Goal: Transaction & Acquisition: Purchase product/service

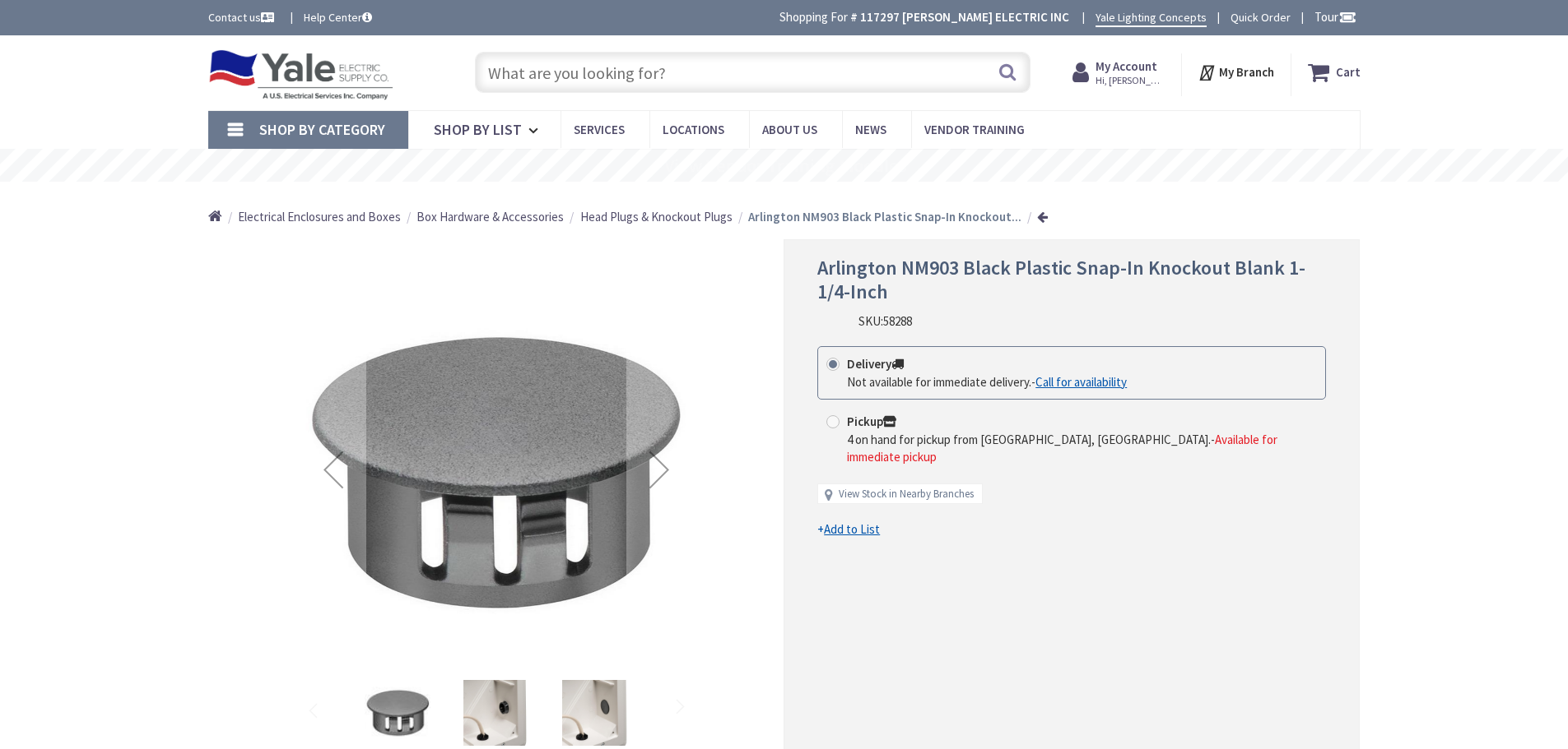
click at [573, 79] on input "text" at bounding box center [752, 72] width 555 height 41
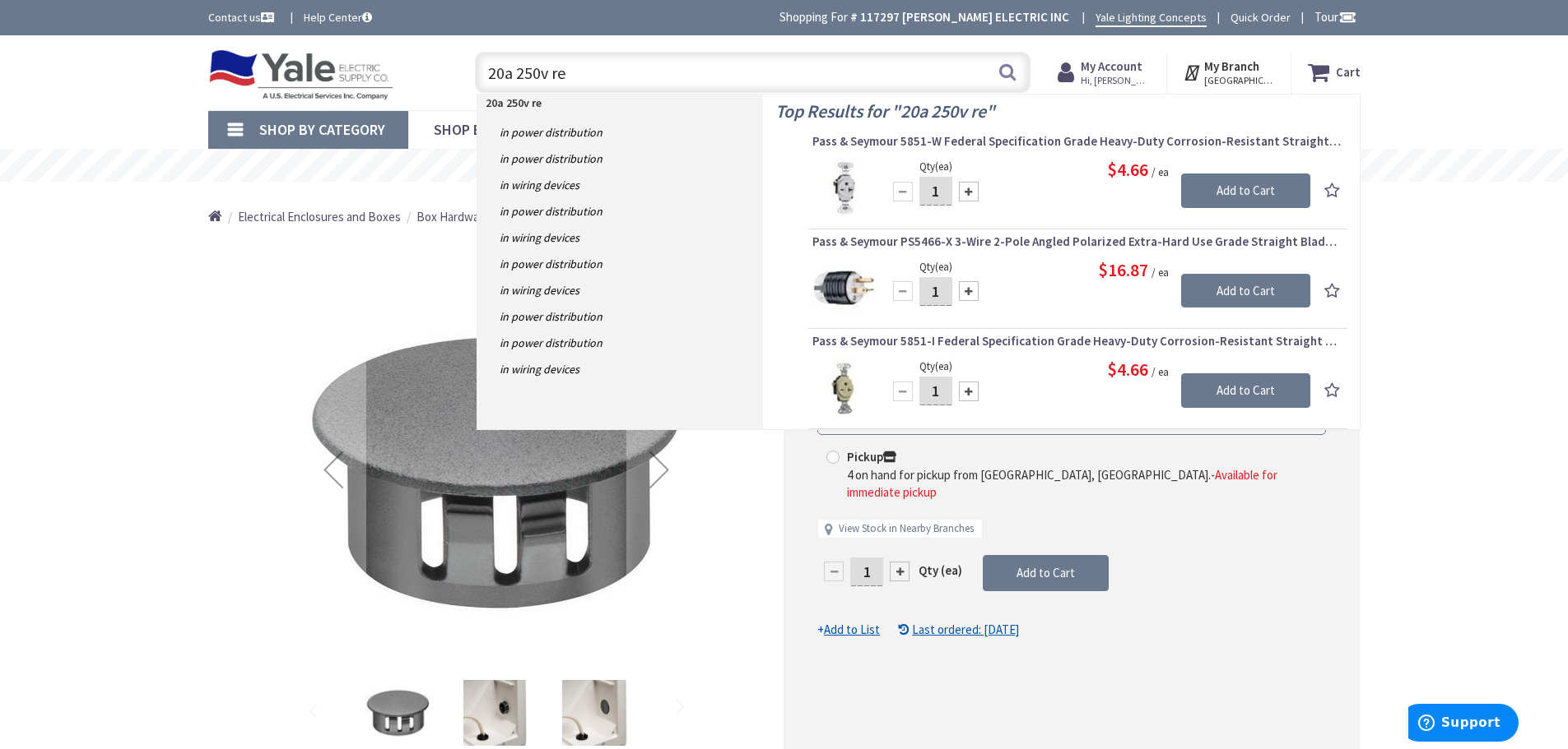
type input "20a 250v rec"
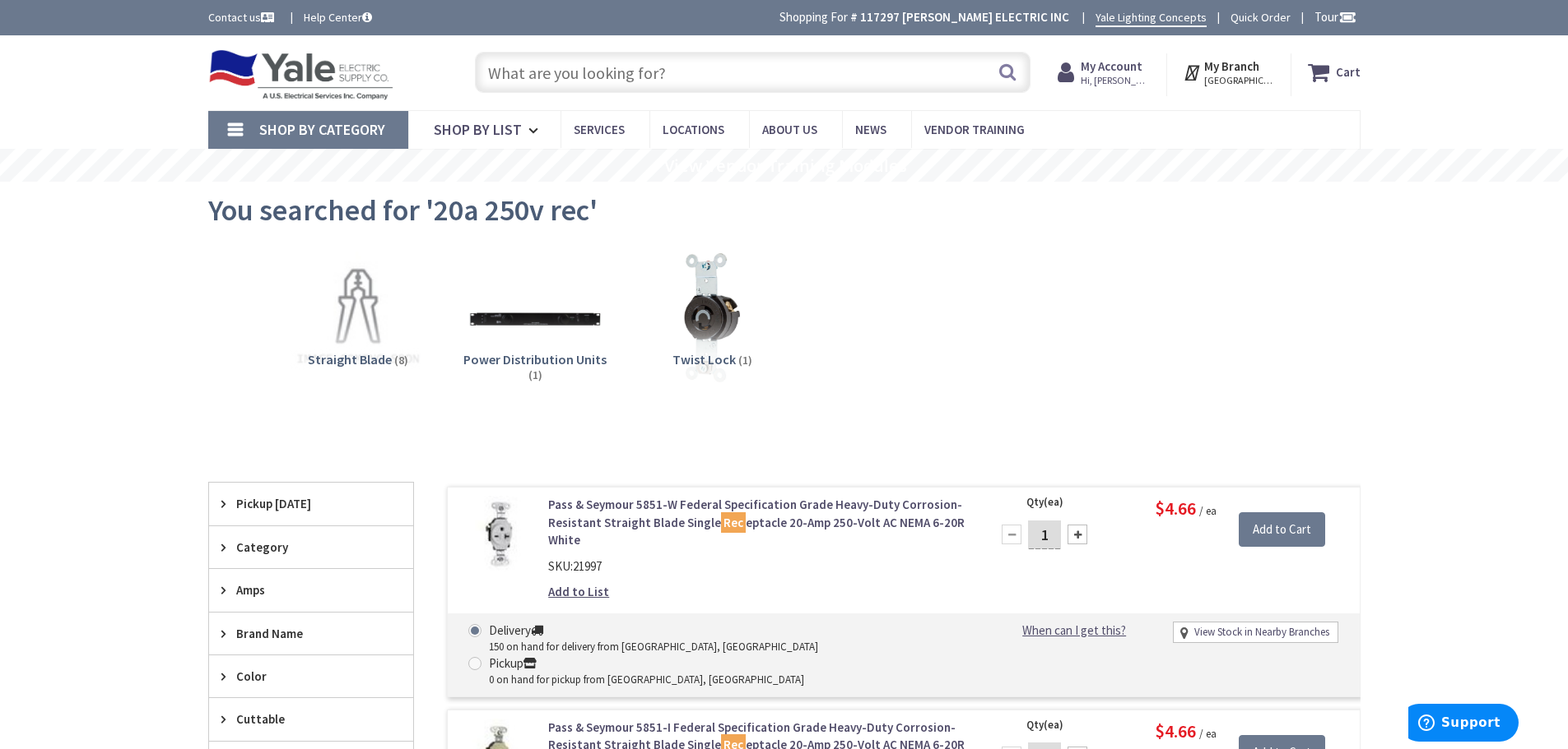
click at [615, 59] on input "text" at bounding box center [752, 72] width 555 height 41
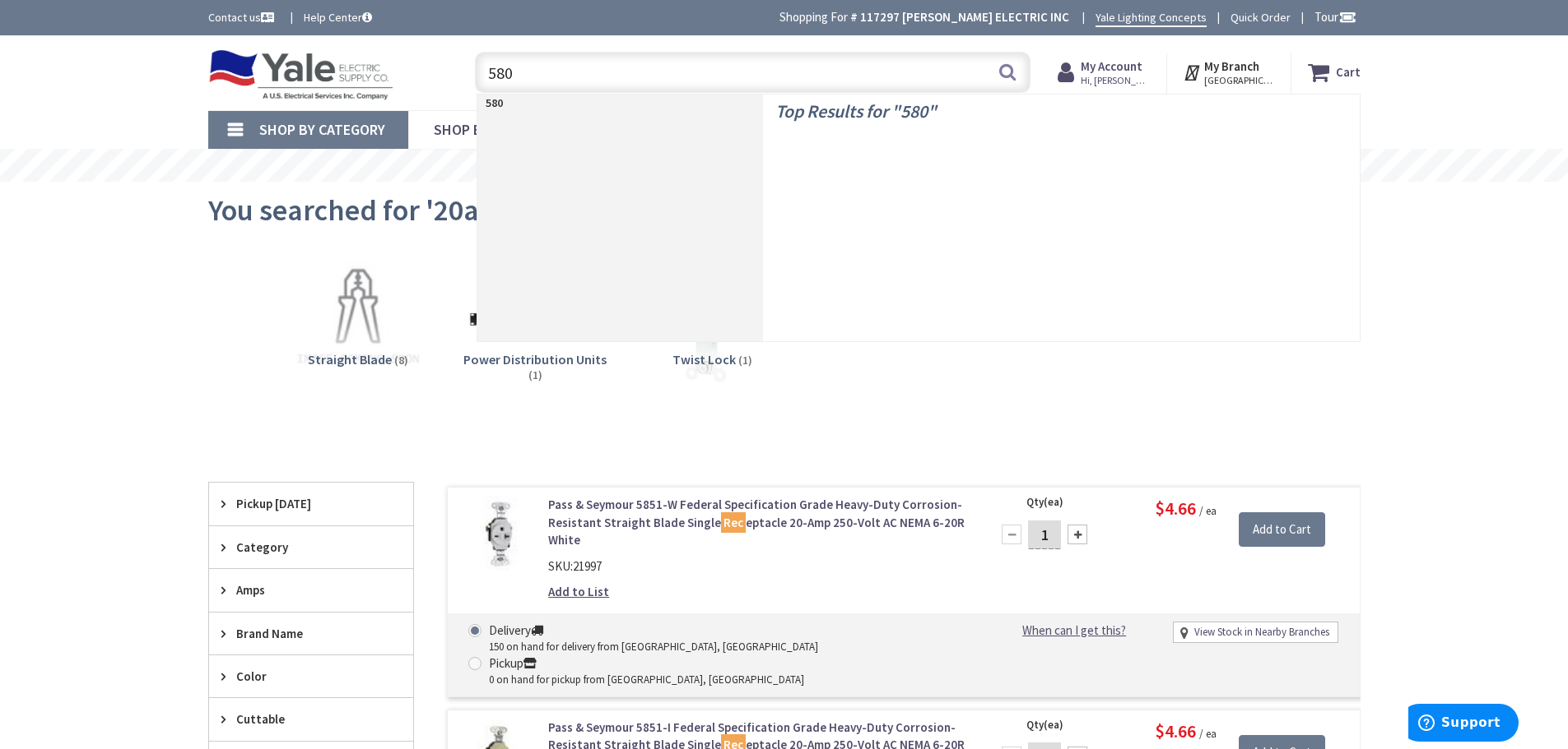
type input "5801"
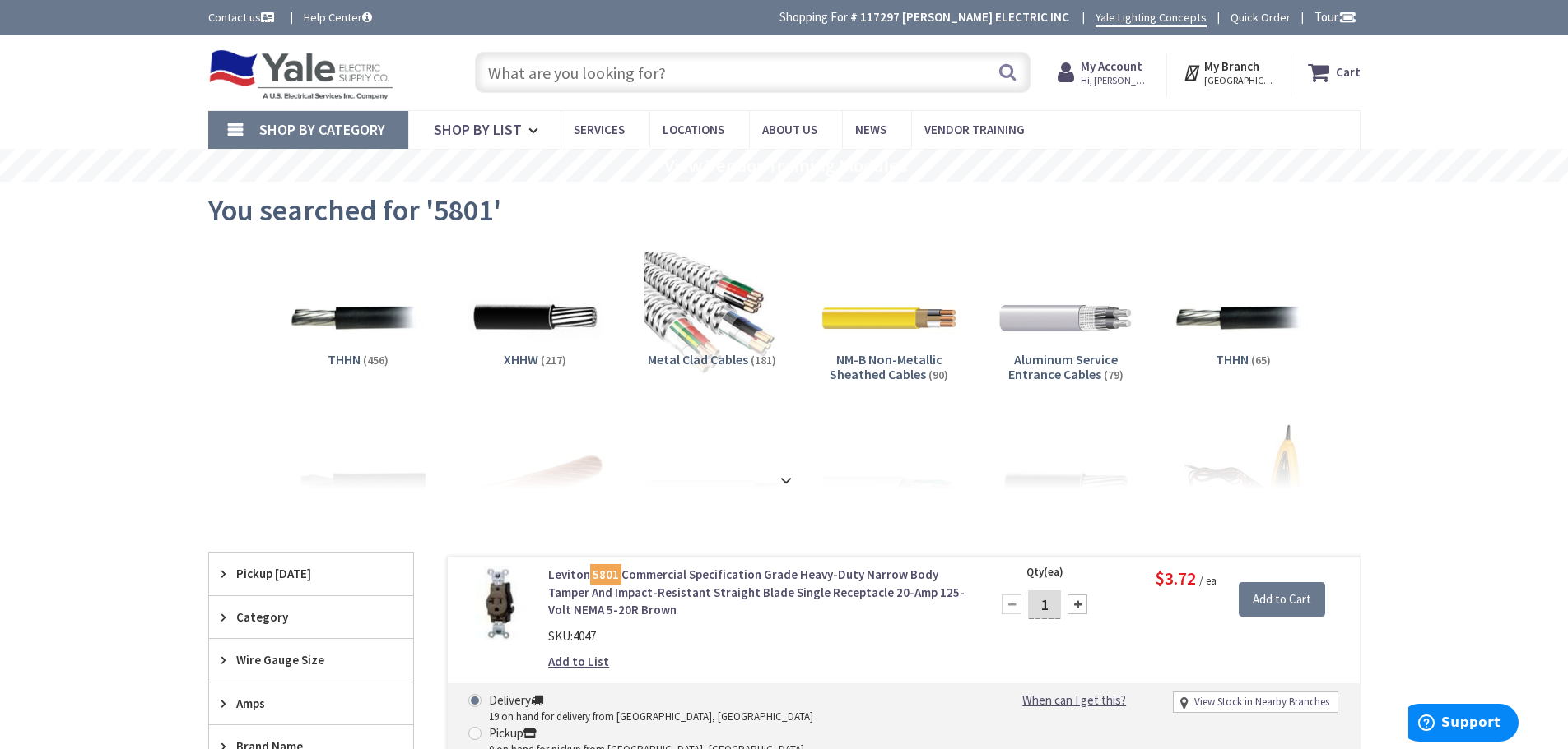
click at [618, 69] on input "text" at bounding box center [752, 72] width 555 height 41
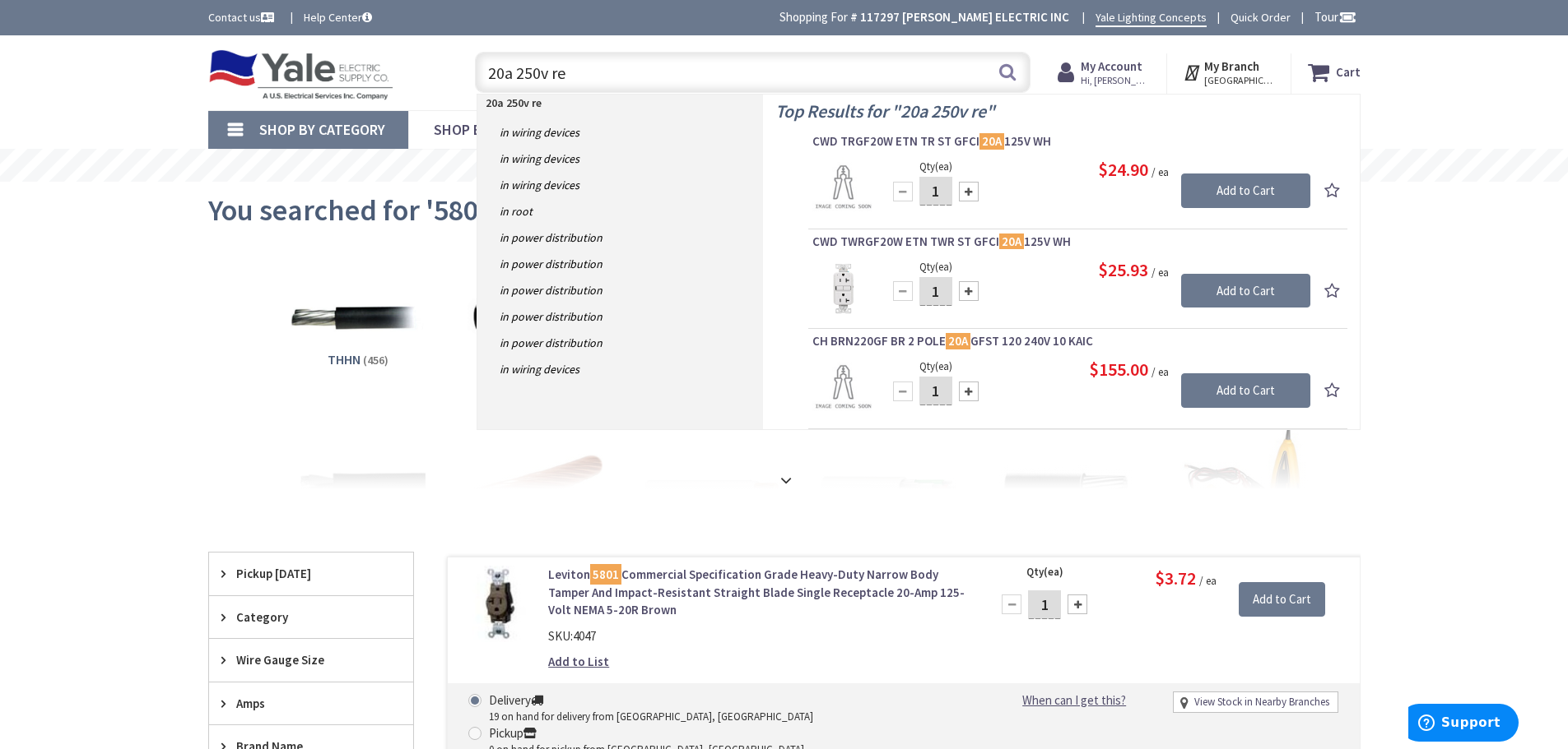
type input "20a 250v rec"
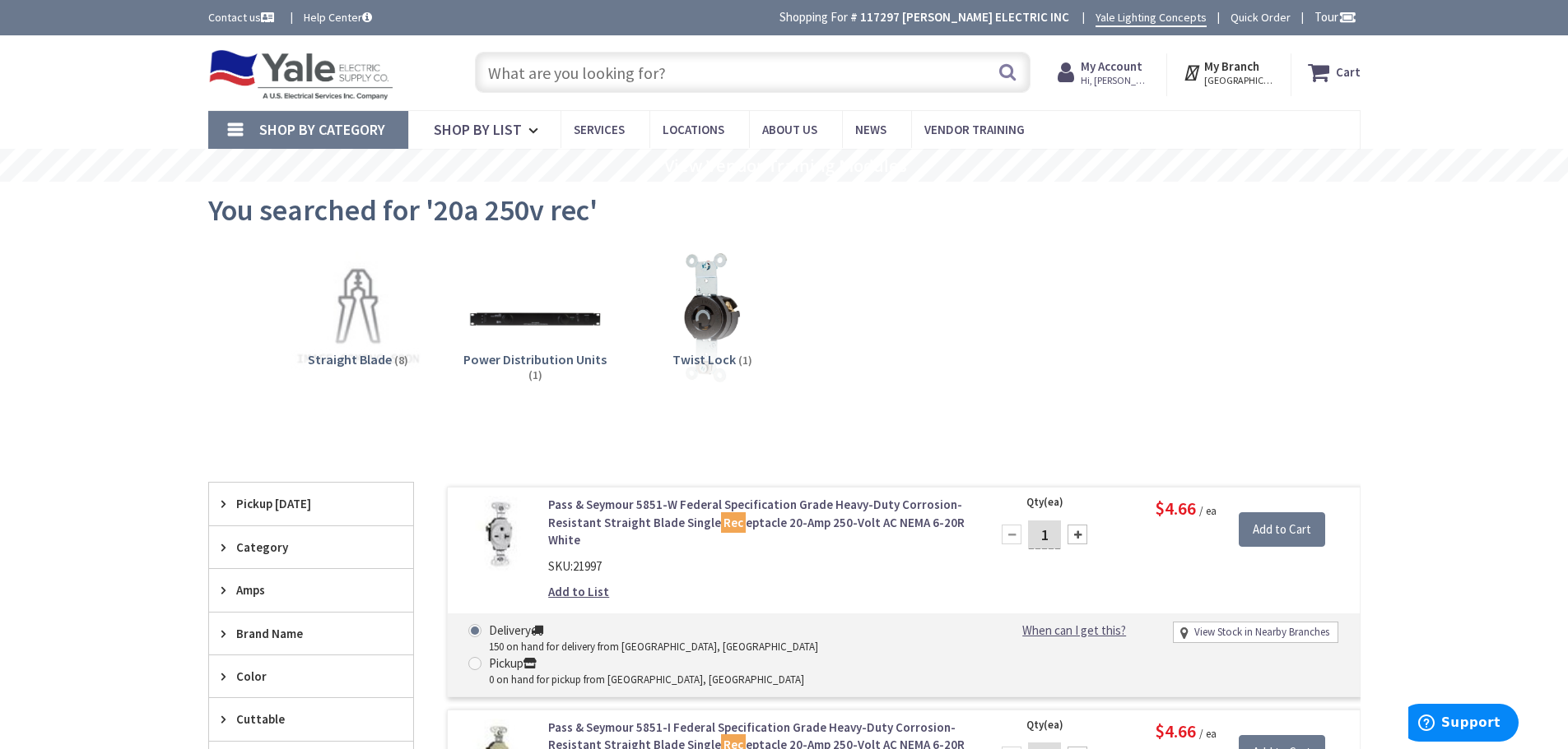
click at [532, 79] on input "text" at bounding box center [752, 72] width 555 height 41
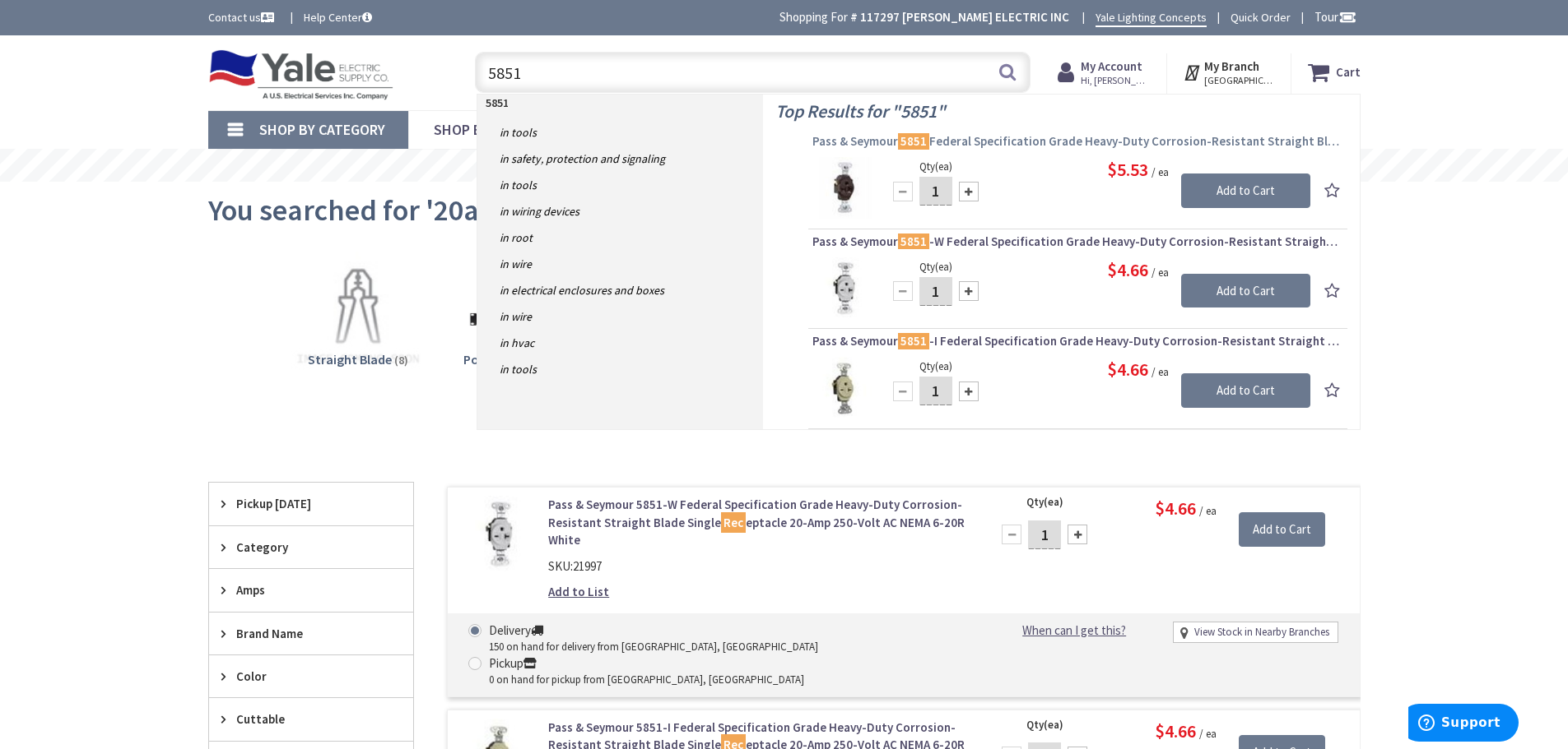
type input "5851"
click at [1043, 144] on span "Pass & Seymour 5851 Federal Specification Grade Heavy-Duty Corrosion-Resistant …" at bounding box center [1077, 141] width 531 height 16
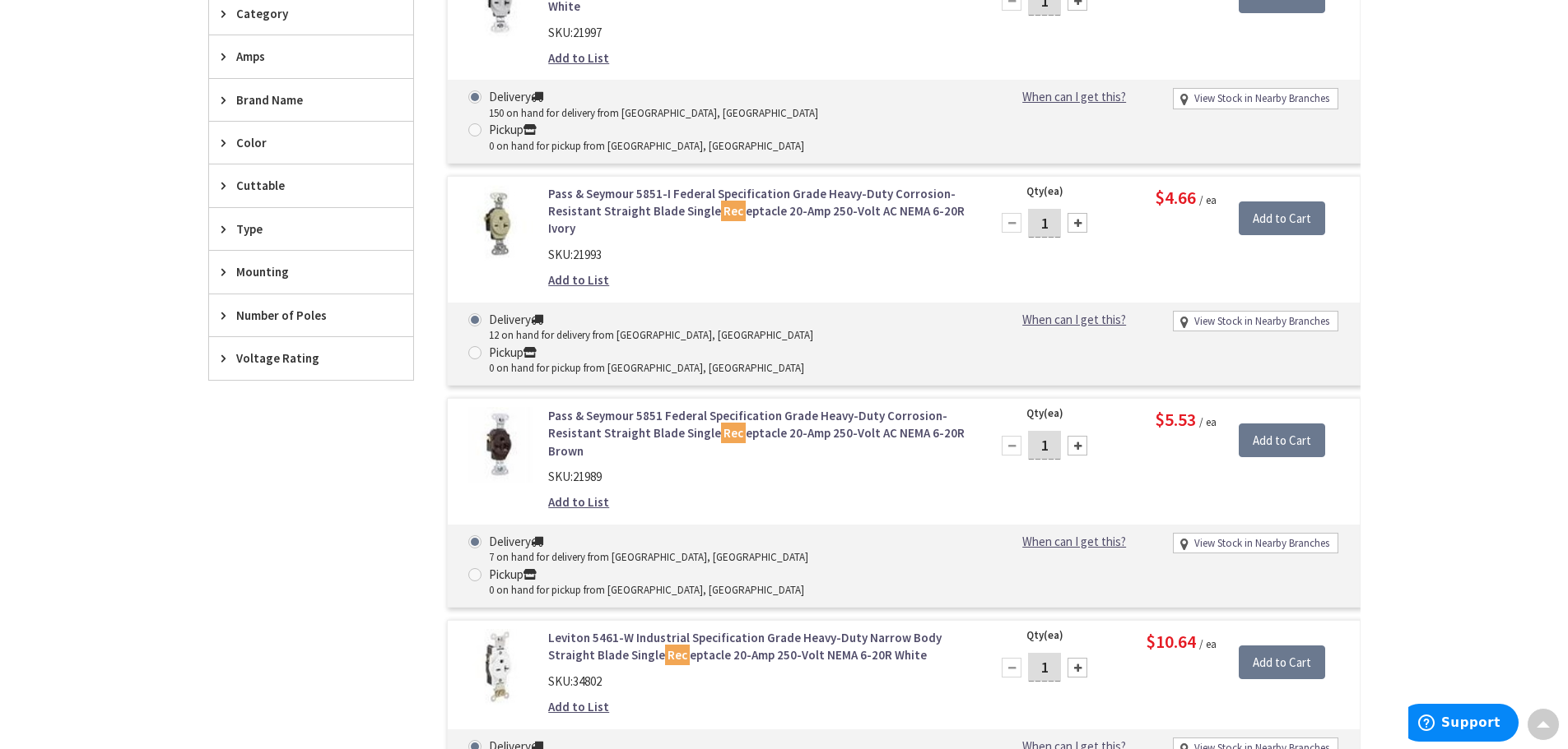
scroll to position [576, 0]
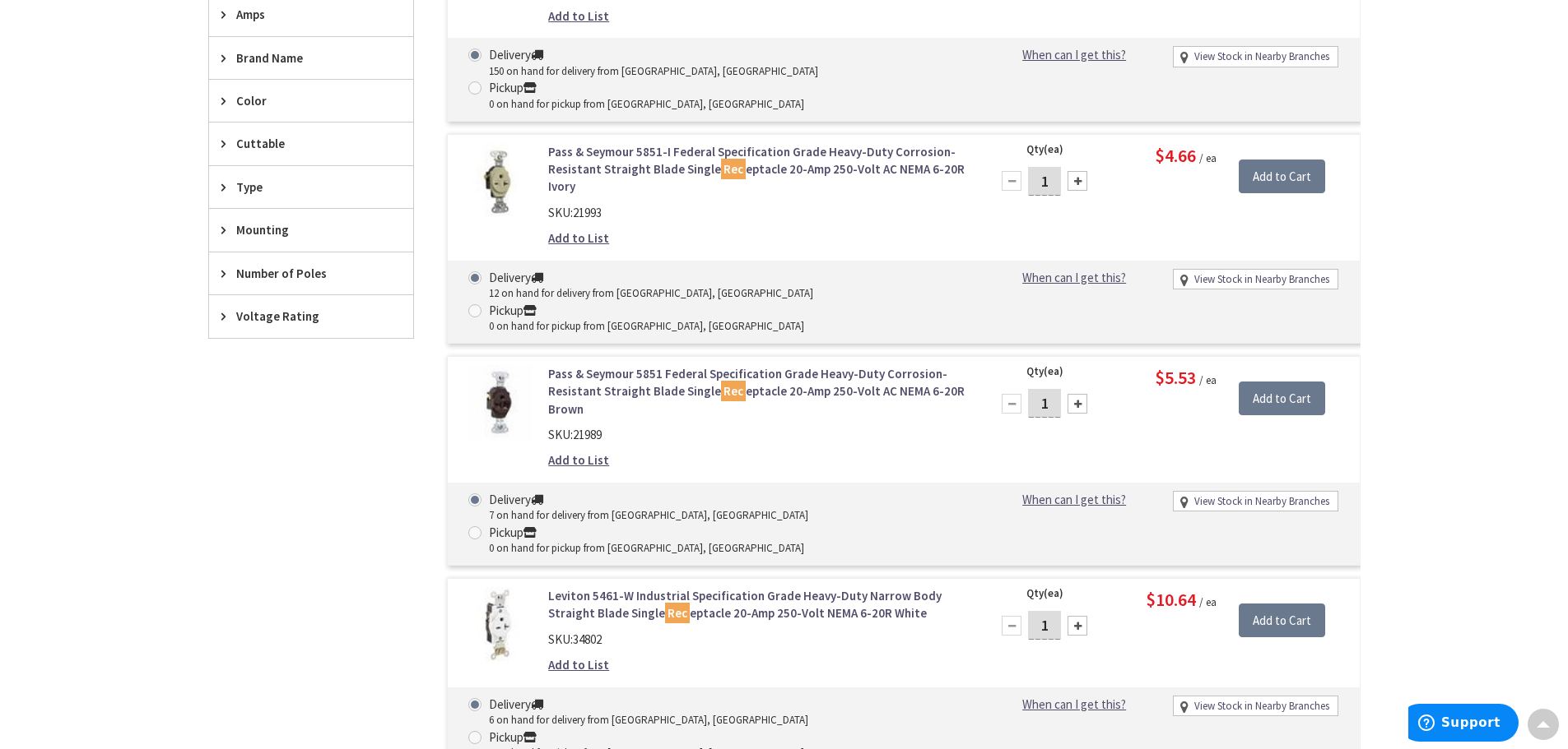
click at [665, 365] on link "Pass & Seymour 5851 Federal Specification Grade Heavy-Duty Corrosion-Resistant …" at bounding box center [758, 391] width 419 height 53
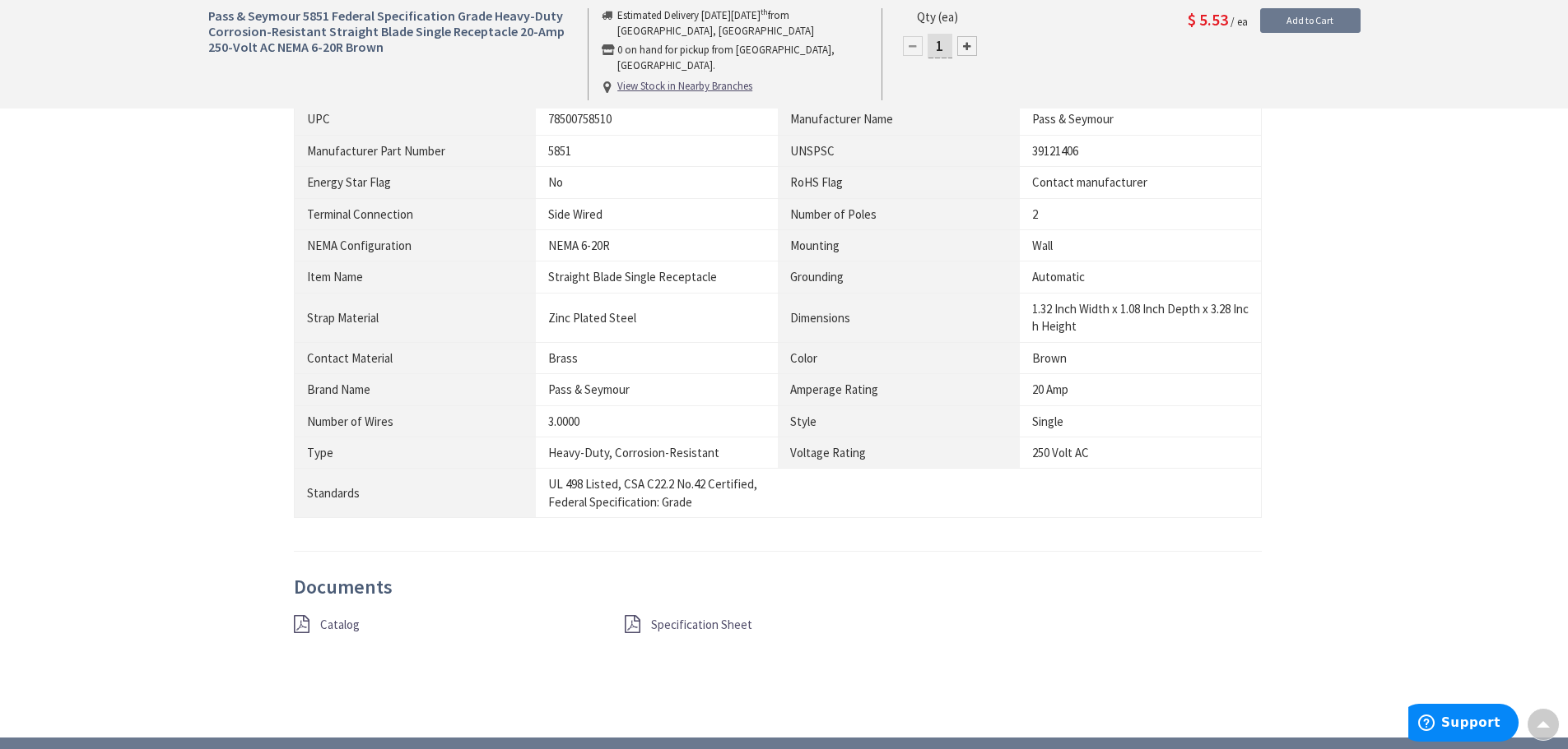
scroll to position [987, 0]
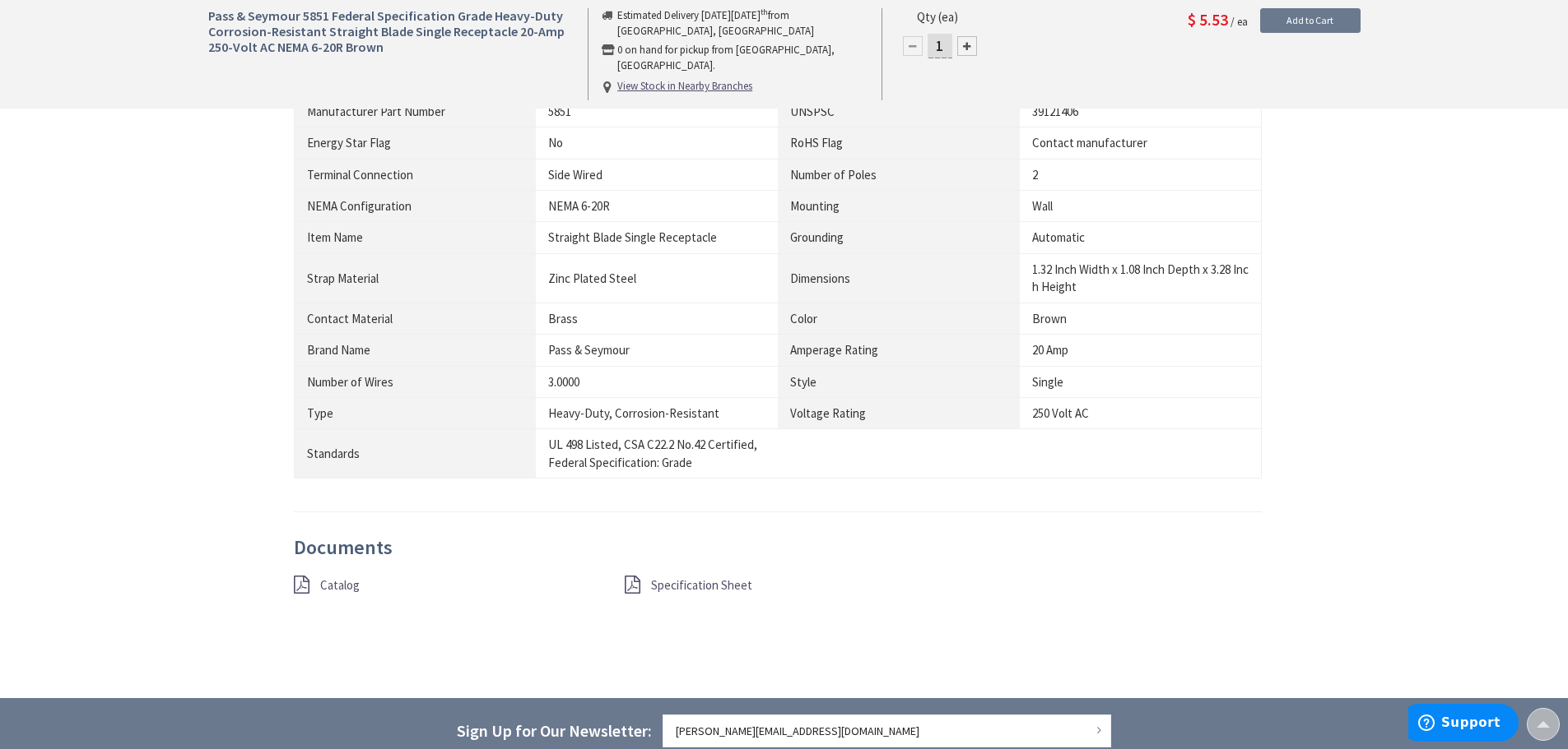
click at [693, 583] on span "Specification Sheet" at bounding box center [701, 584] width 101 height 15
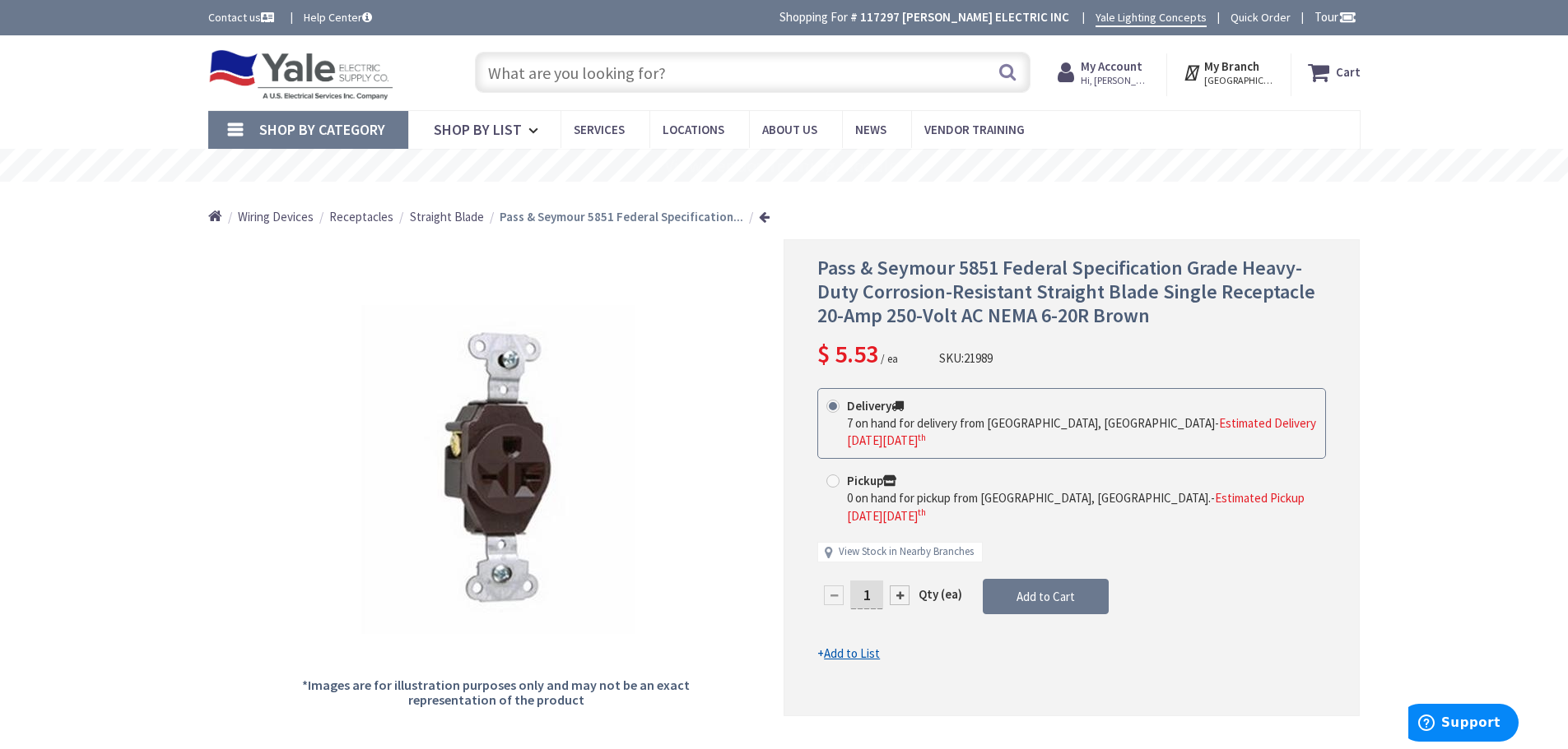
click at [636, 76] on input "text" at bounding box center [752, 72] width 555 height 41
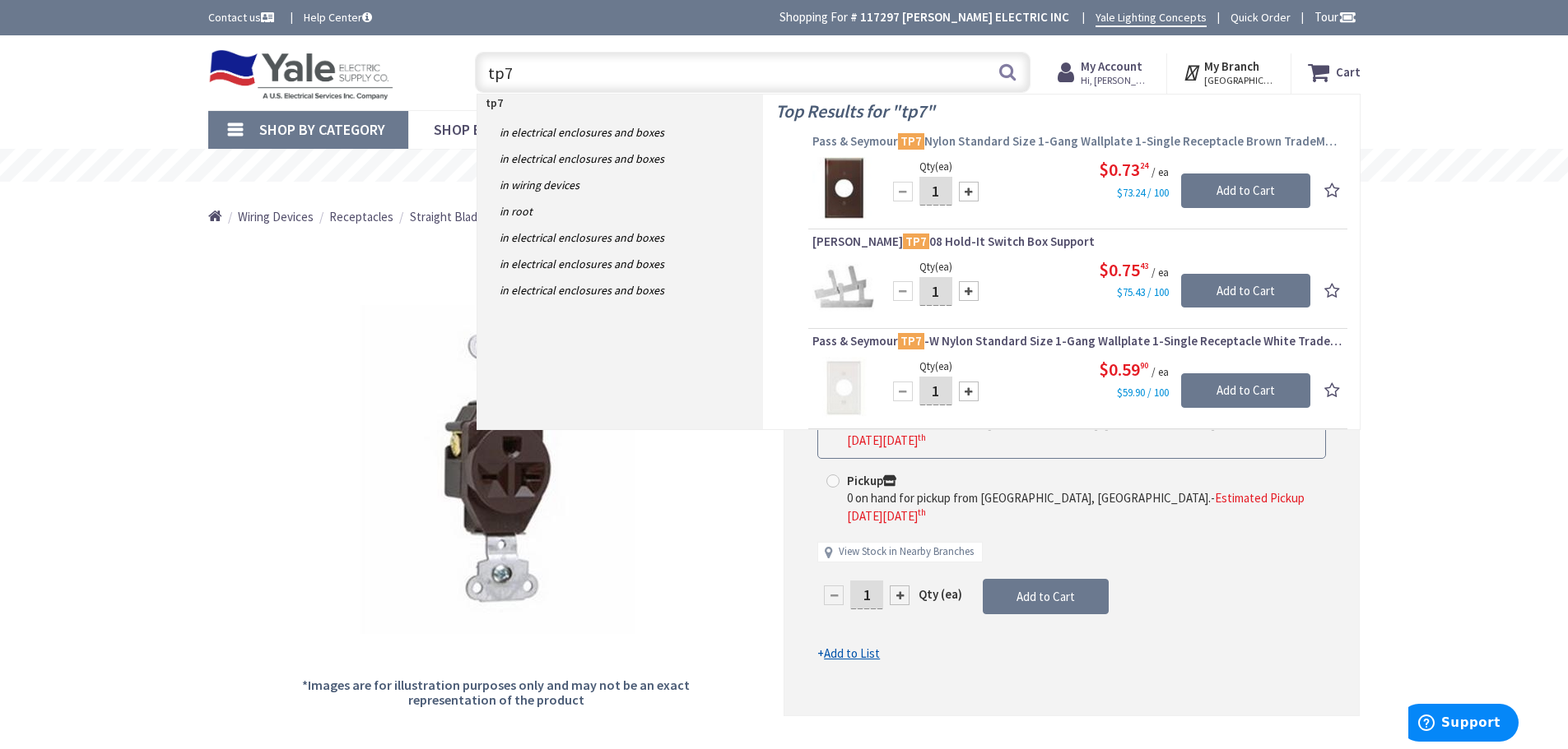
type input "tp7"
click at [1022, 146] on span "Pass & Seymour TP7 Nylon Standard Size 1-Gang Wallplate 1-Single Receptacle Bro…" at bounding box center [1077, 141] width 531 height 16
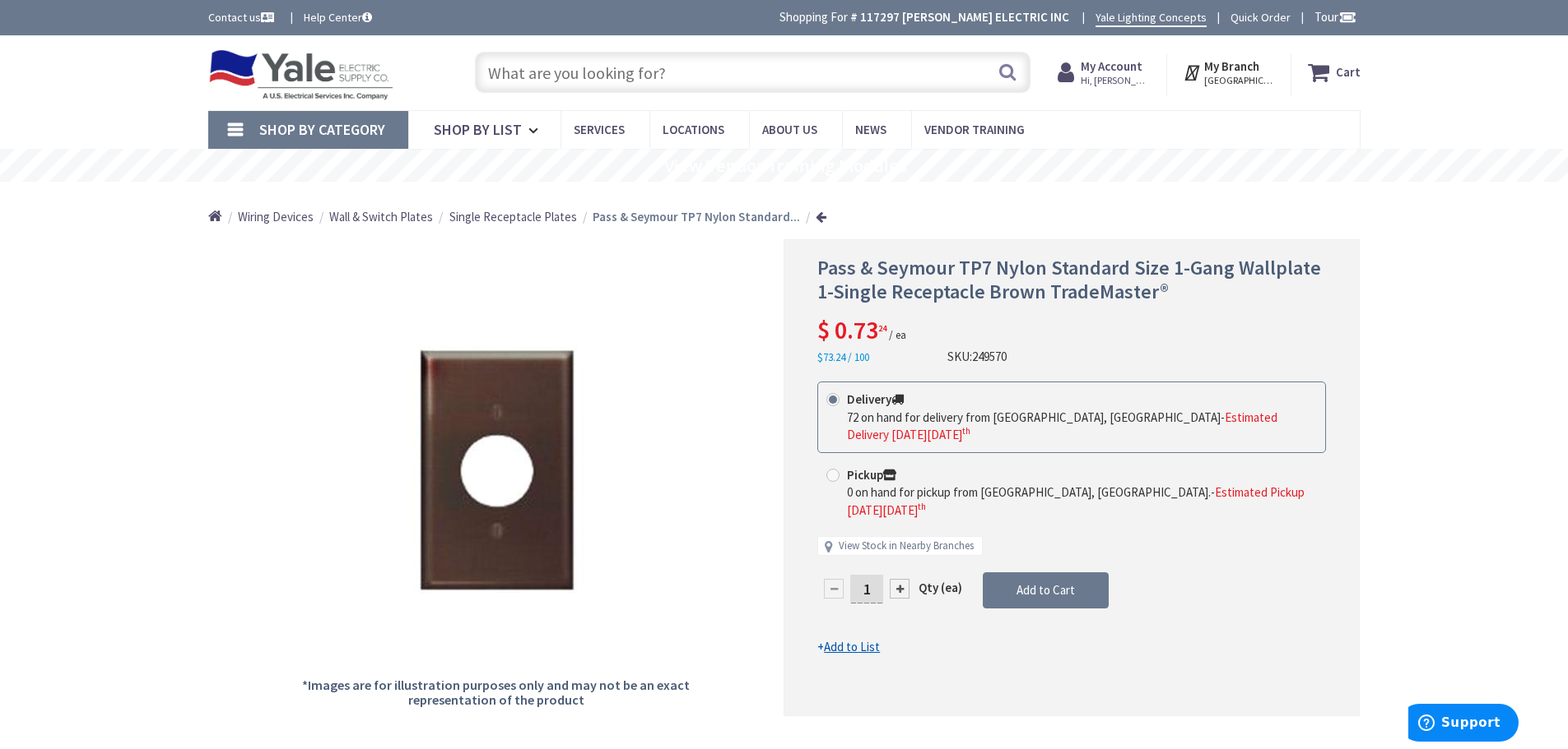
click at [508, 79] on input "text" at bounding box center [752, 72] width 555 height 41
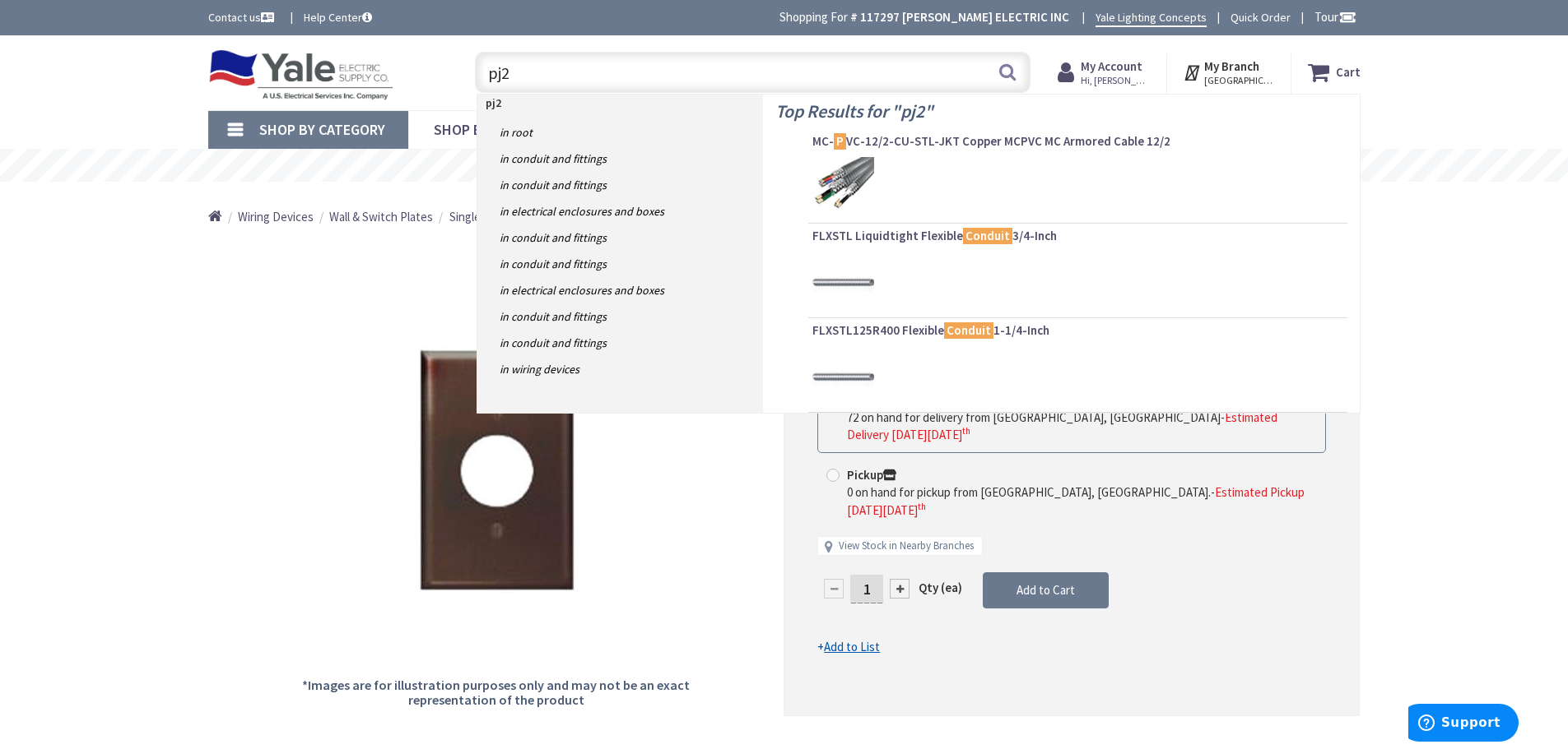
type input "pj26"
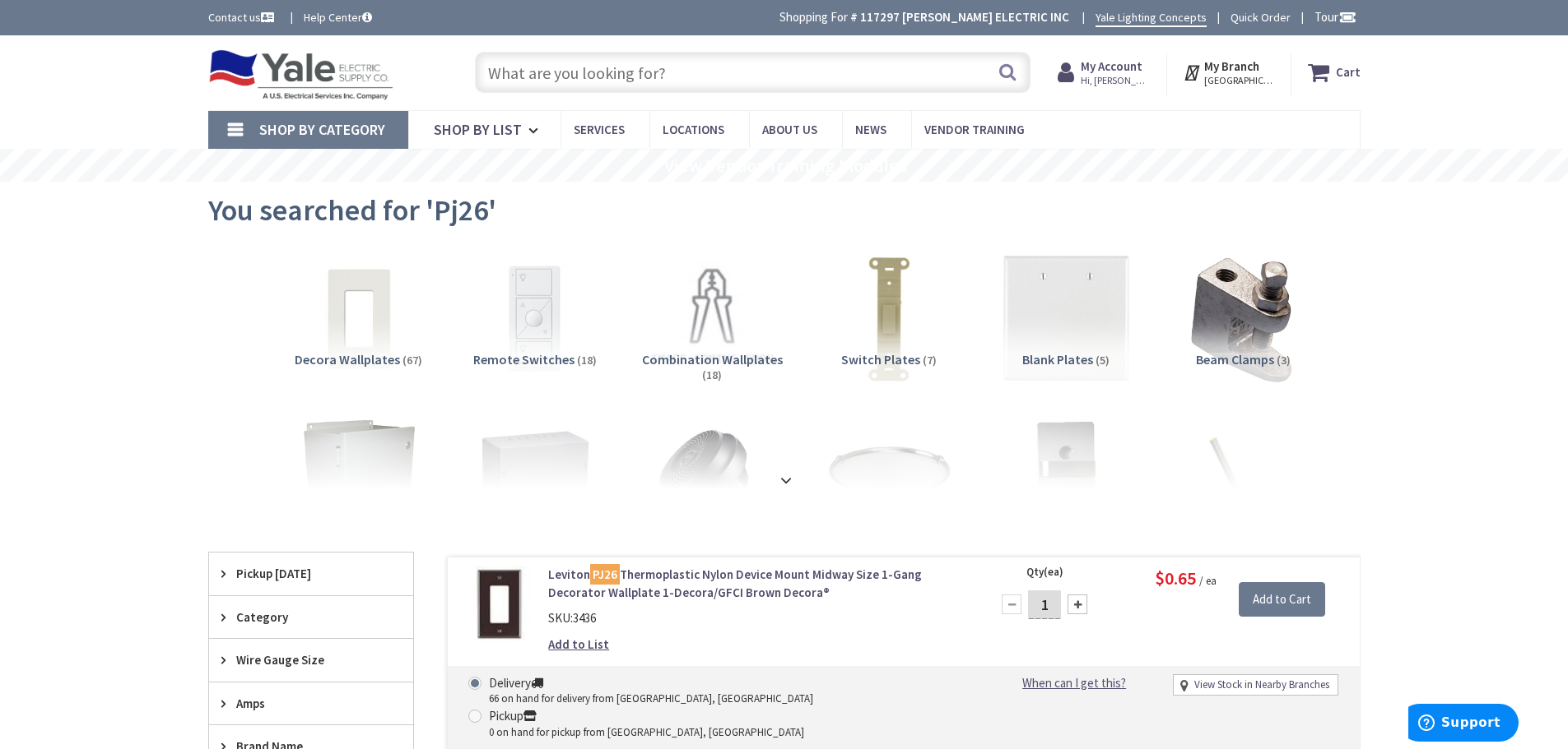
click at [515, 84] on input "text" at bounding box center [752, 72] width 555 height 41
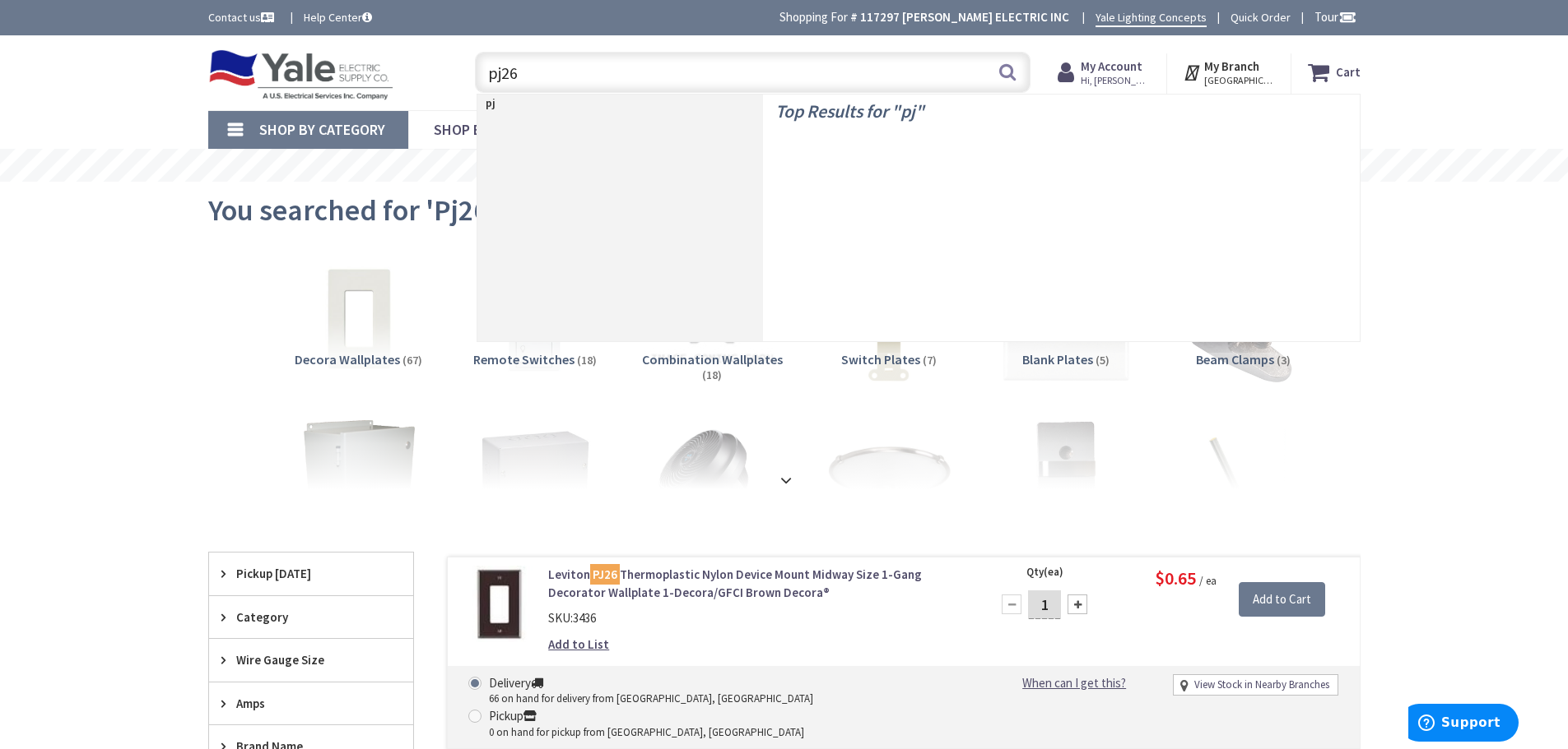
type input "pj262"
